Goal: Information Seeking & Learning: Learn about a topic

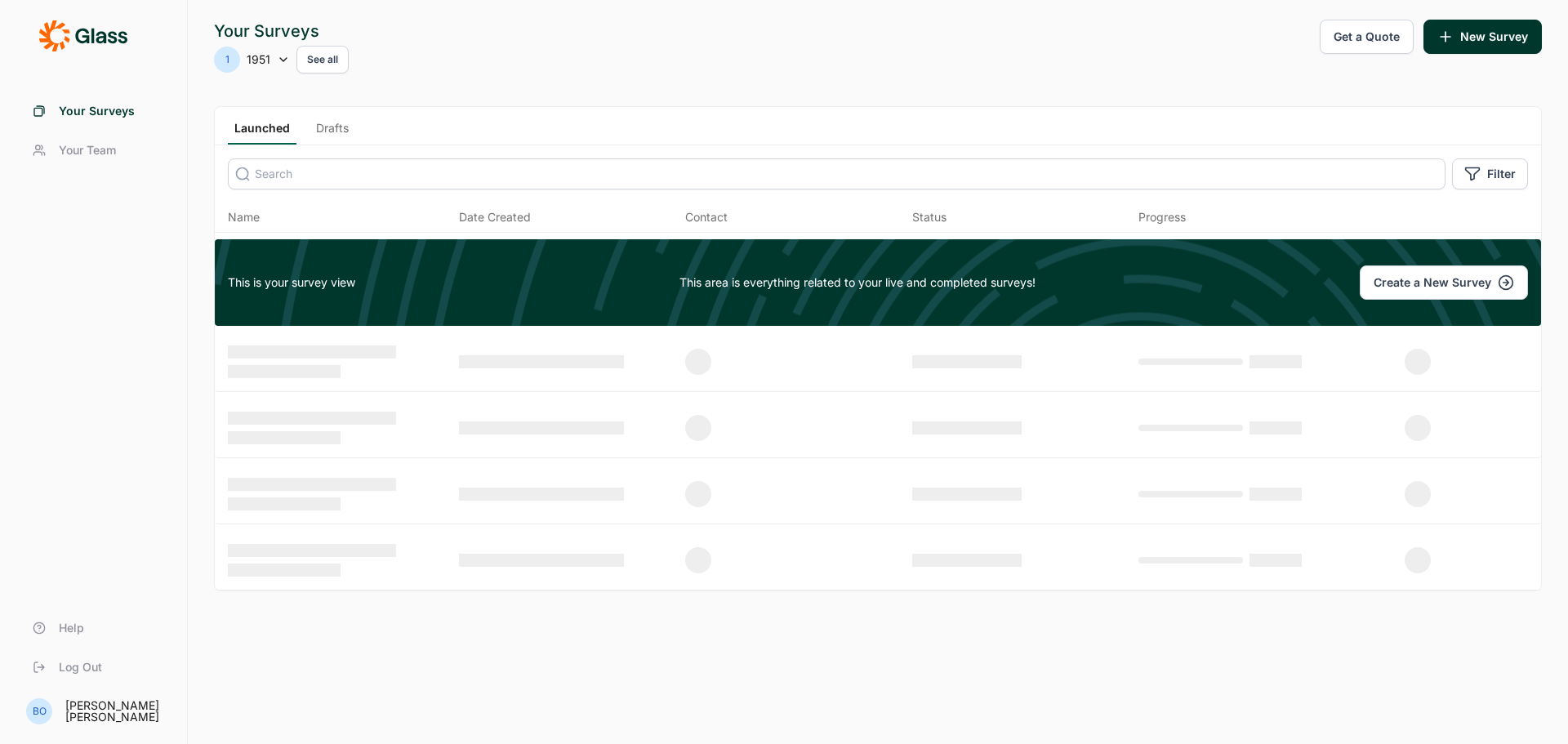
click at [328, 62] on button "See all" at bounding box center [322, 60] width 52 height 28
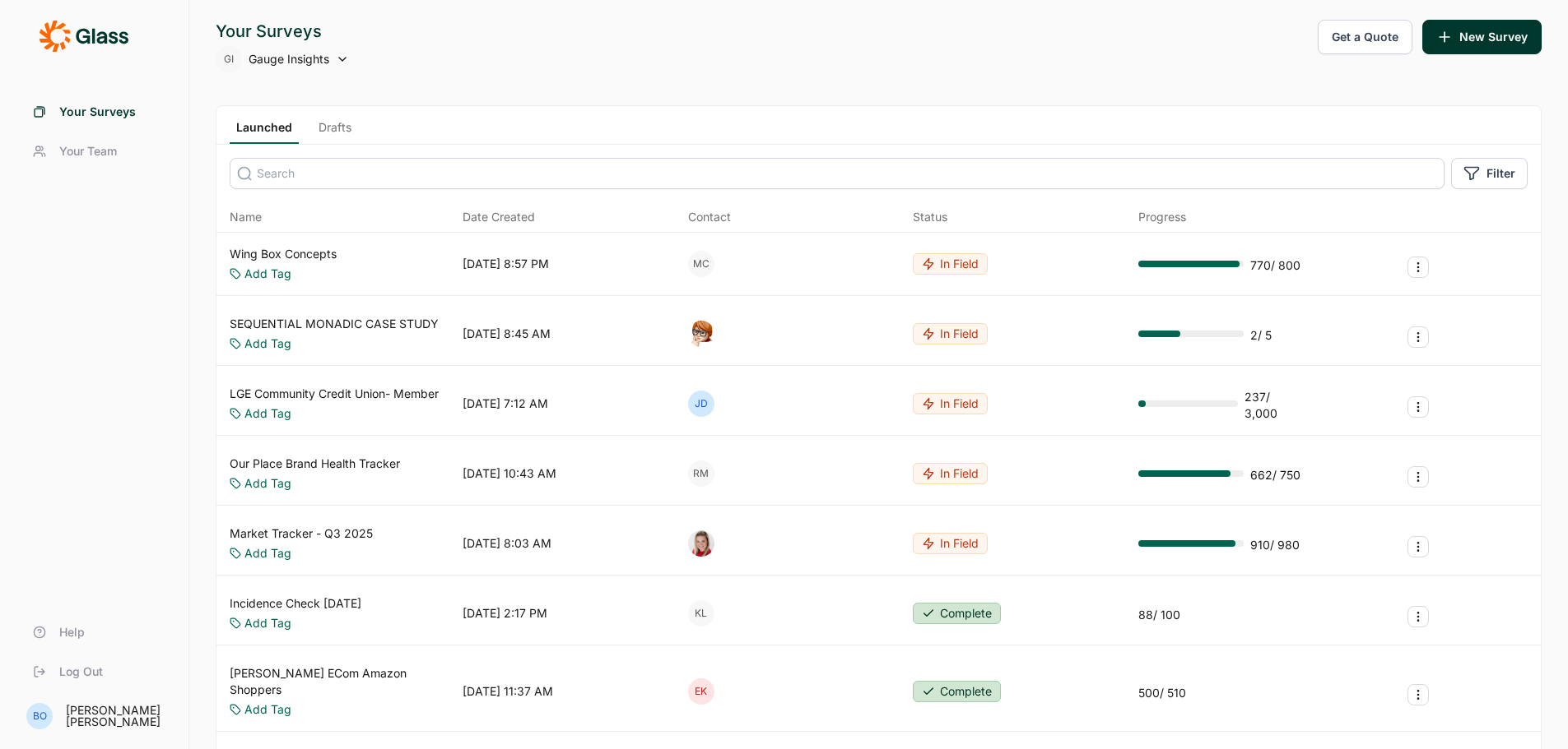
click at [343, 58] on icon at bounding box center [342, 58] width 13 height 13
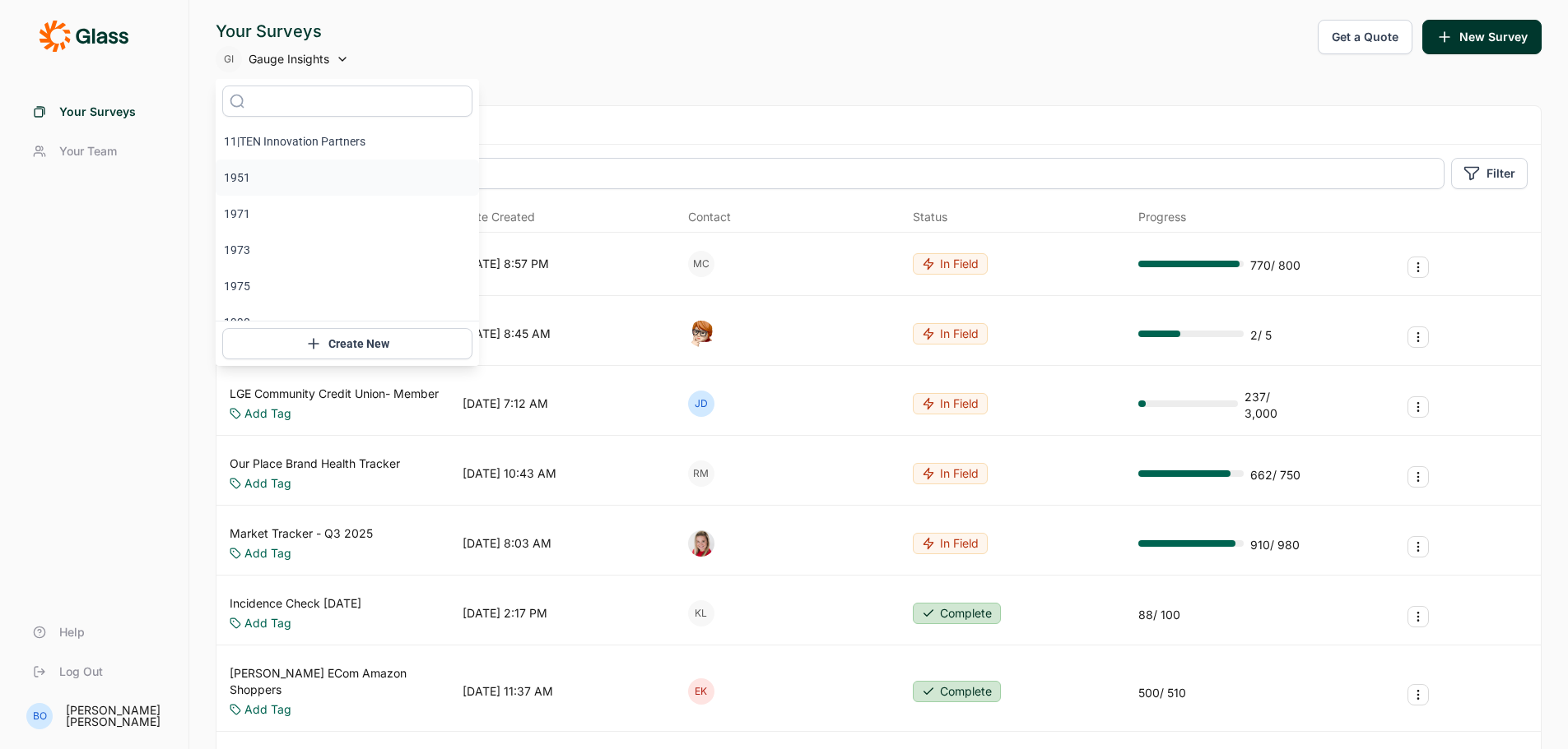
click at [302, 174] on li "1951" at bounding box center [346, 177] width 263 height 36
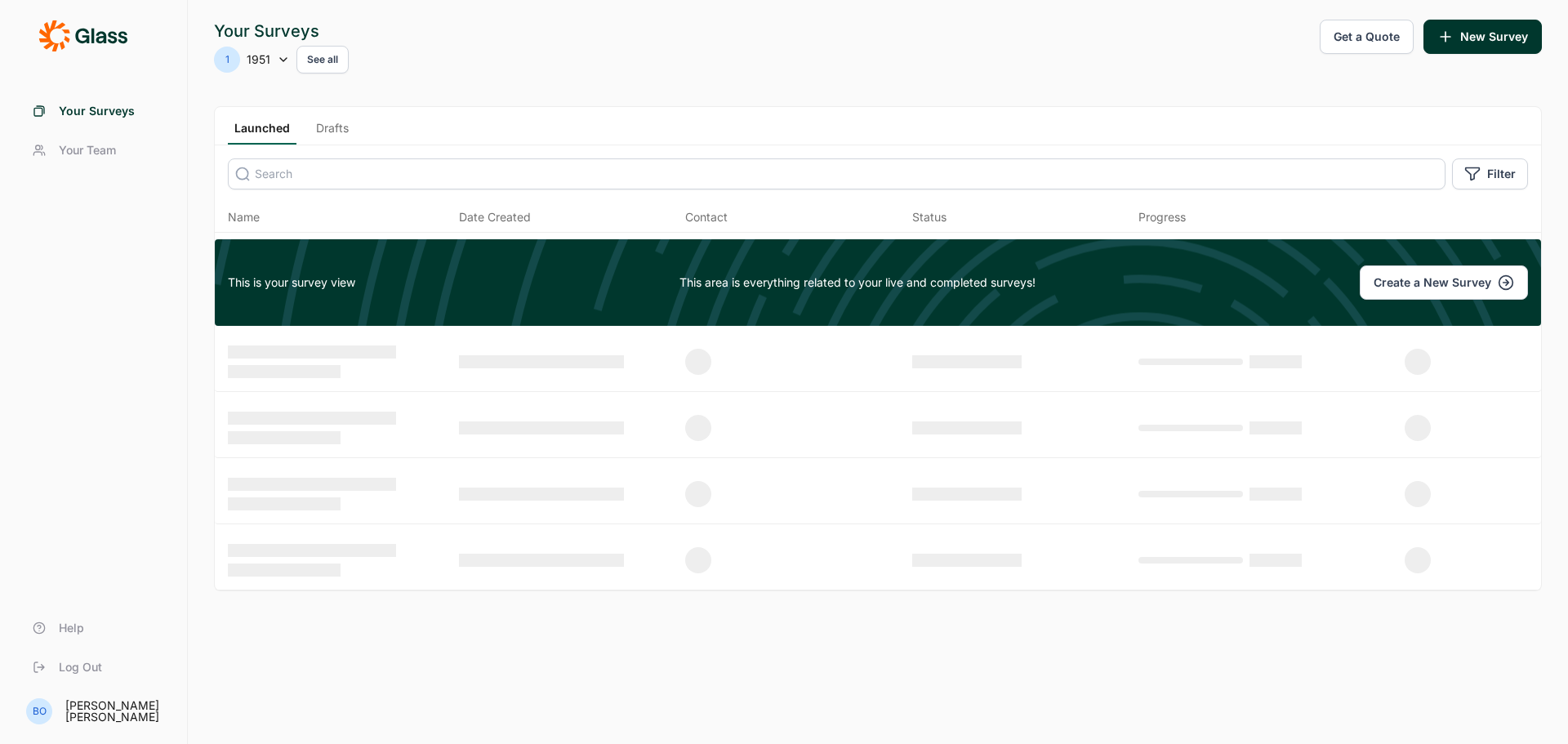
click at [326, 55] on button "See all" at bounding box center [322, 60] width 52 height 28
